Goal: Information Seeking & Learning: Learn about a topic

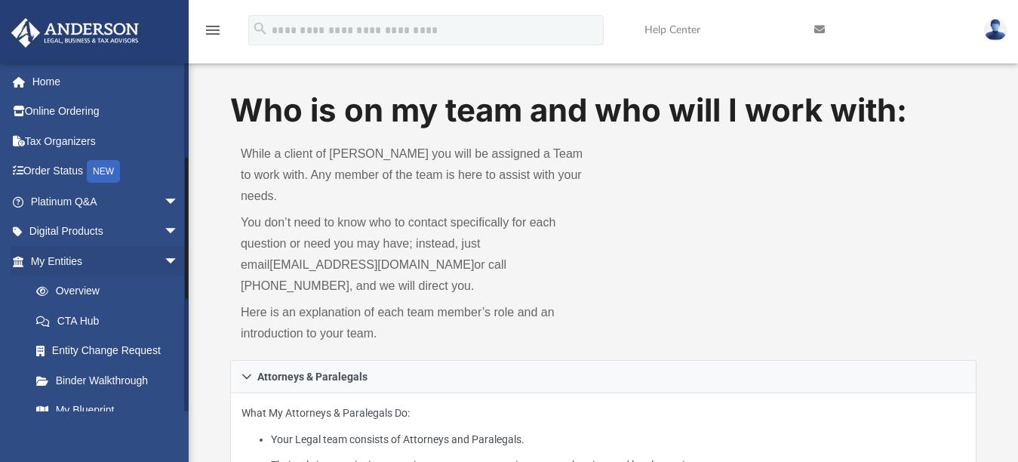
scroll to position [226, 0]
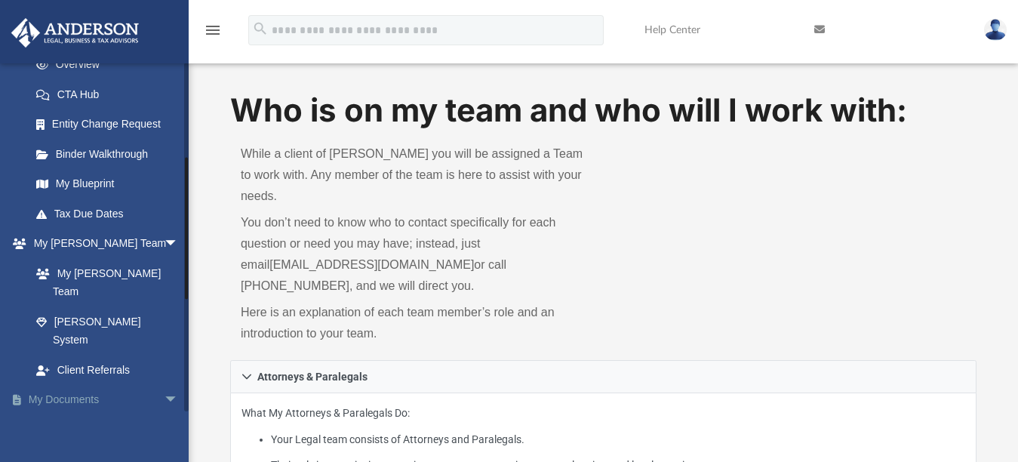
click at [164, 385] on span "arrow_drop_down" at bounding box center [179, 400] width 30 height 31
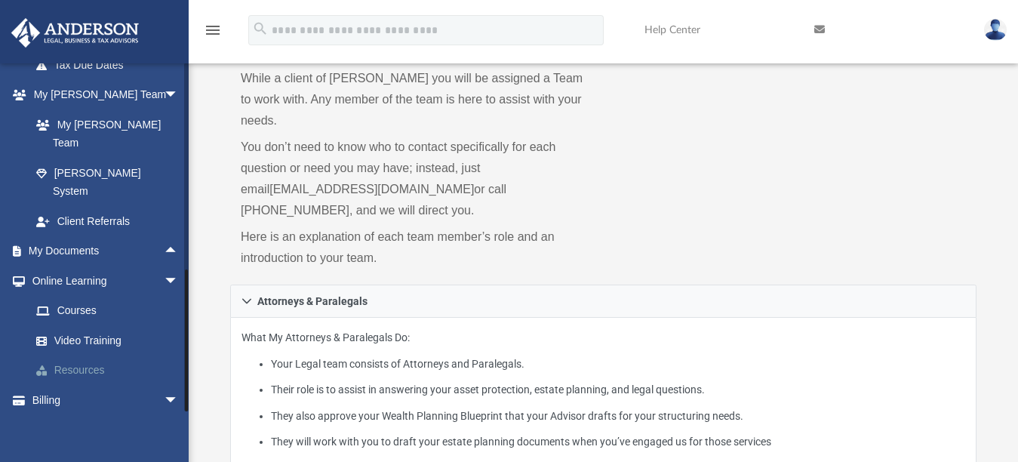
scroll to position [151, 0]
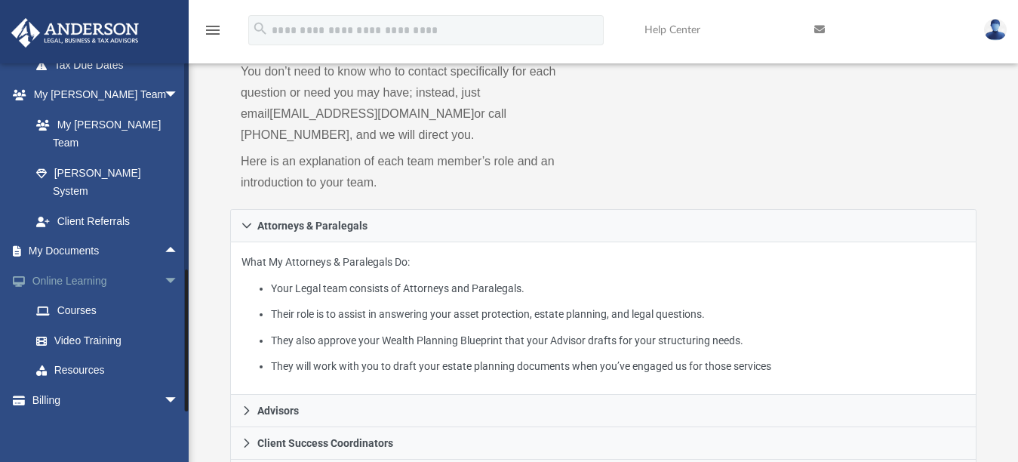
click at [164, 266] on span "arrow_drop_down" at bounding box center [179, 281] width 30 height 31
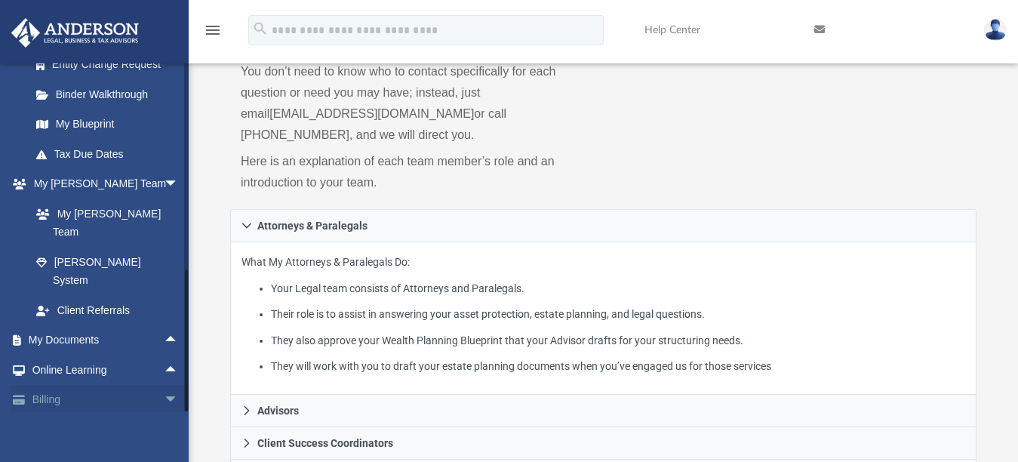
click at [164, 385] on span "arrow_drop_down" at bounding box center [179, 400] width 30 height 31
click at [164, 385] on span "arrow_drop_up" at bounding box center [179, 400] width 30 height 31
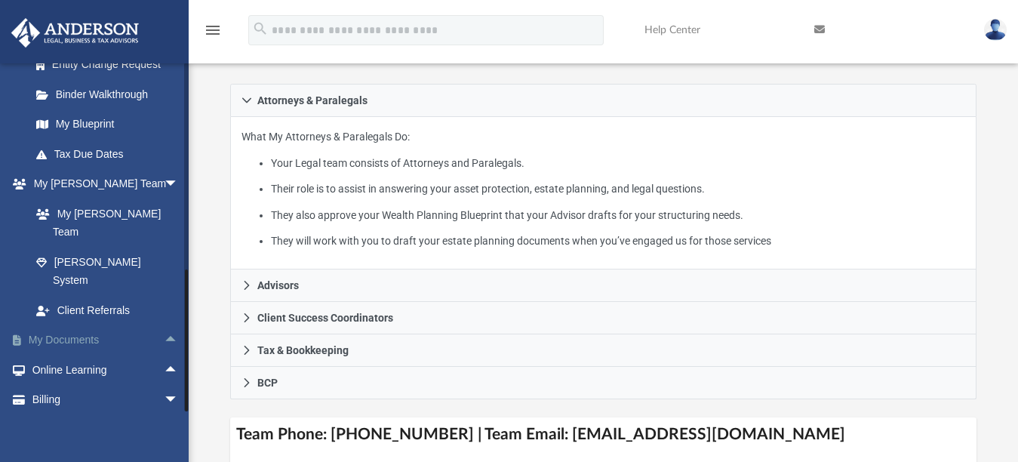
scroll to position [302, 0]
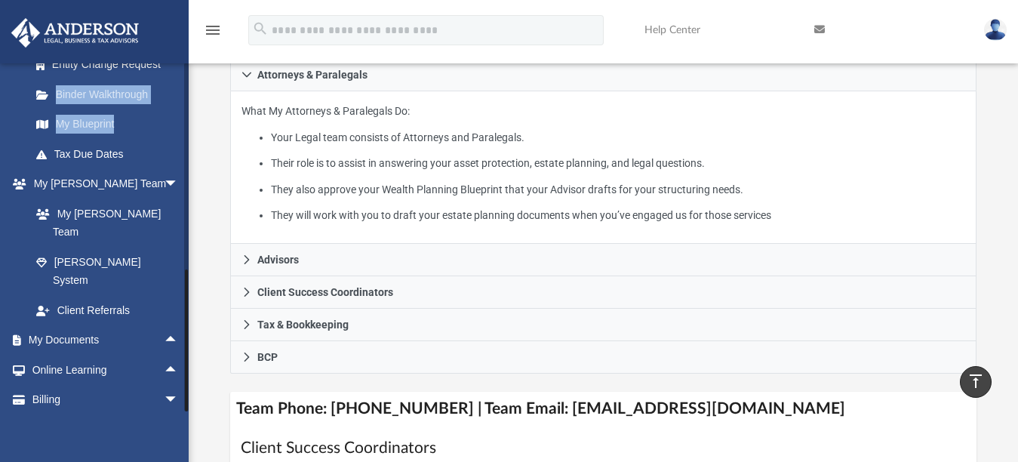
drag, startPoint x: 18, startPoint y: 82, endPoint x: 20, endPoint y: 146, distance: 64.1
click at [20, 146] on ul "Overview CTA Hub Entity Change Request Binder Walkthrough My Blueprint Tax Due …" at bounding box center [106, 79] width 191 height 179
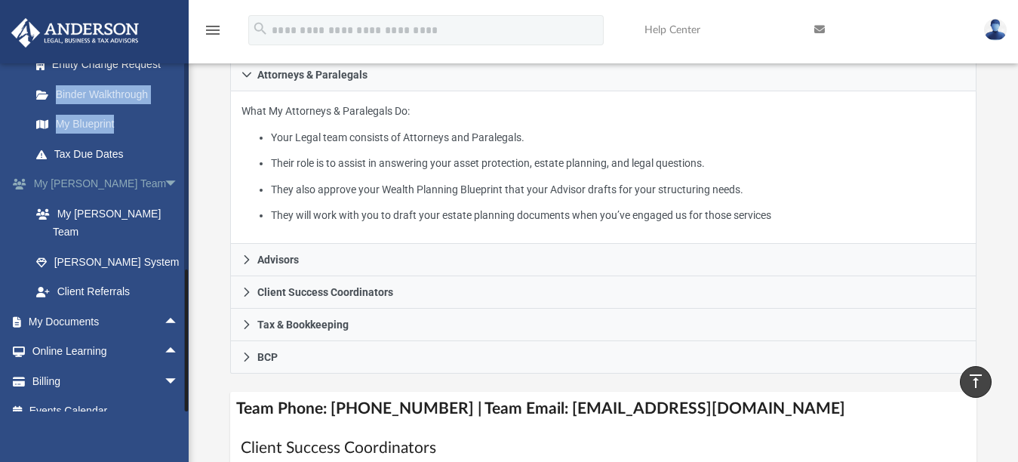
click at [164, 181] on span "arrow_drop_down" at bounding box center [179, 184] width 30 height 31
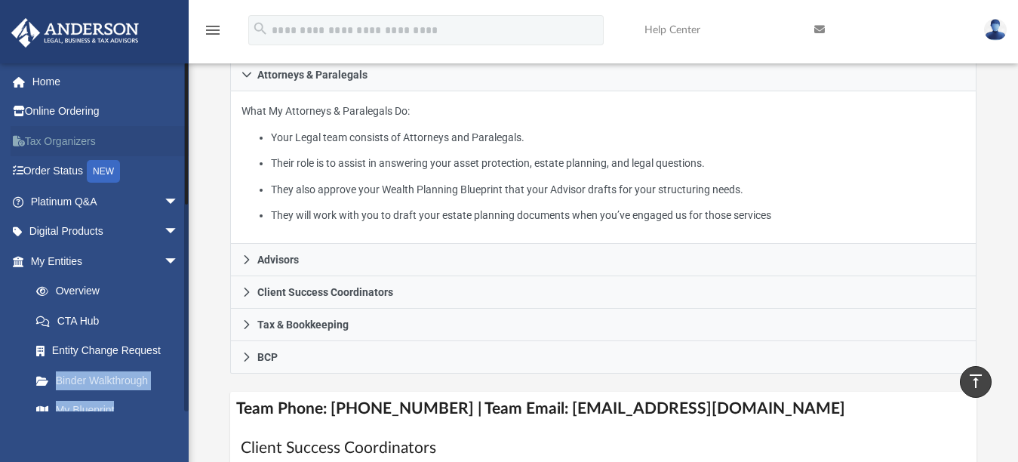
click at [155, 129] on link "Tax Organizers" at bounding box center [106, 141] width 191 height 30
click at [152, 35] on link at bounding box center [93, 31] width 189 height 64
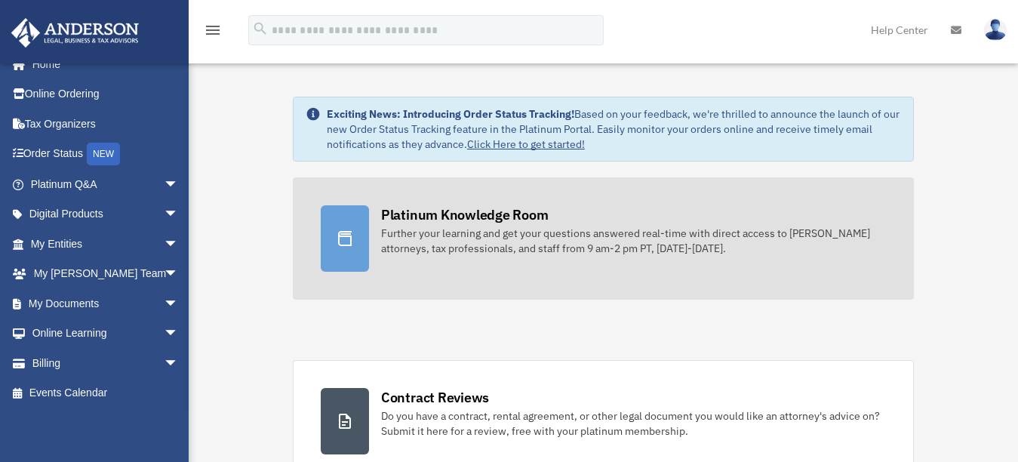
click at [356, 235] on div at bounding box center [345, 238] width 48 height 66
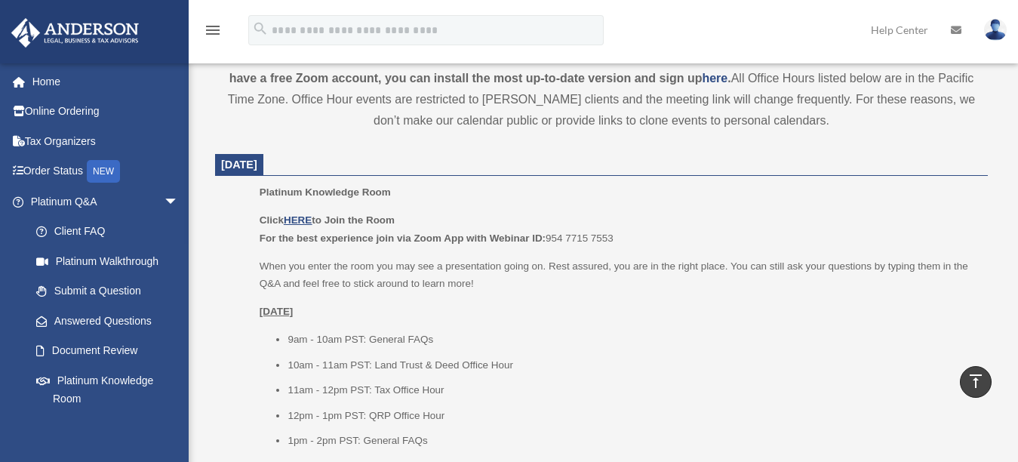
scroll to position [552, 0]
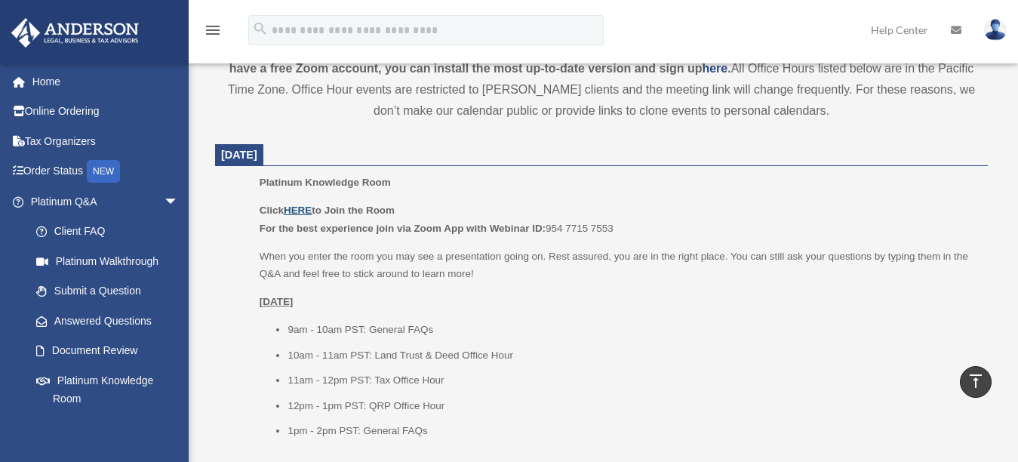
click at [302, 208] on u "HERE" at bounding box center [298, 209] width 28 height 11
